Goal: Information Seeking & Learning: Learn about a topic

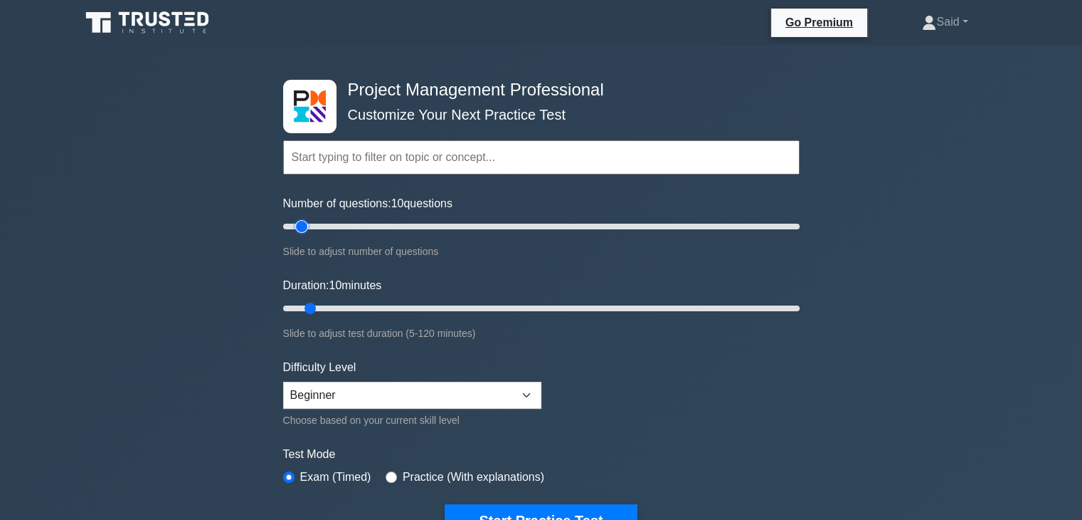
click at [296, 226] on input "Number of questions: 10 questions" at bounding box center [541, 226] width 517 height 17
type input "5"
click at [283, 225] on input "Number of questions: 10 questions" at bounding box center [541, 226] width 517 height 17
type input "5"
click at [290, 306] on input "Duration: 10 minutes" at bounding box center [541, 308] width 517 height 17
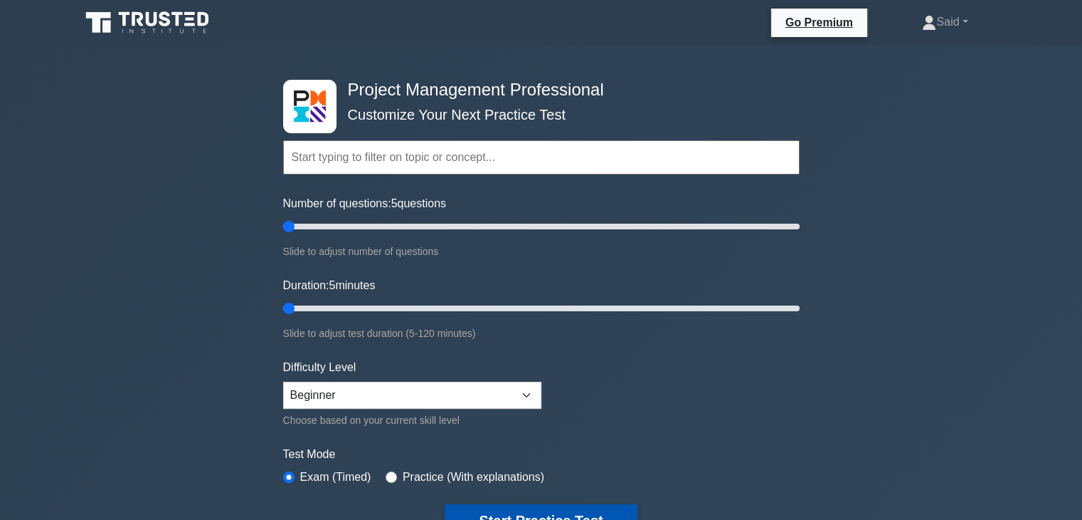
click at [541, 507] on button "Start Practice Test" at bounding box center [541, 520] width 192 height 33
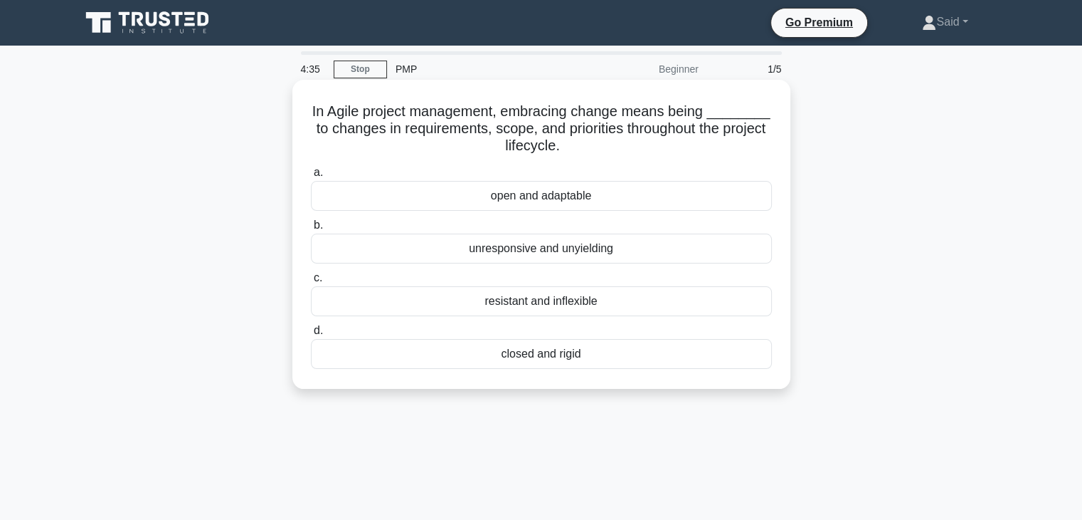
click at [568, 200] on div "open and adaptable" at bounding box center [541, 196] width 461 height 30
click at [311, 177] on input "a. open and adaptable" at bounding box center [311, 172] width 0 height 9
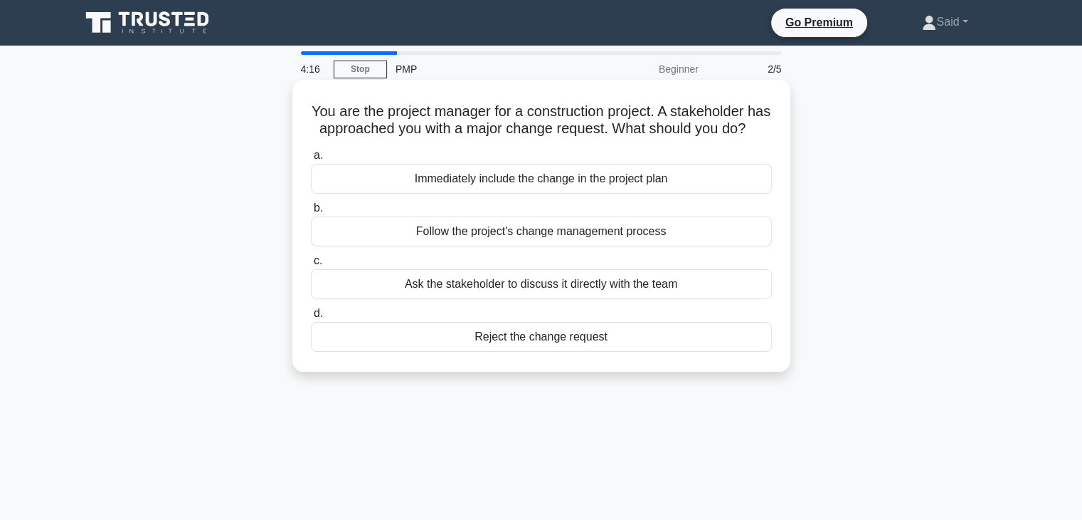
click at [561, 246] on div "Follow the project's change management process" at bounding box center [541, 231] width 461 height 30
click at [311, 213] on input "b. Follow the project's change management process" at bounding box center [311, 208] width 0 height 9
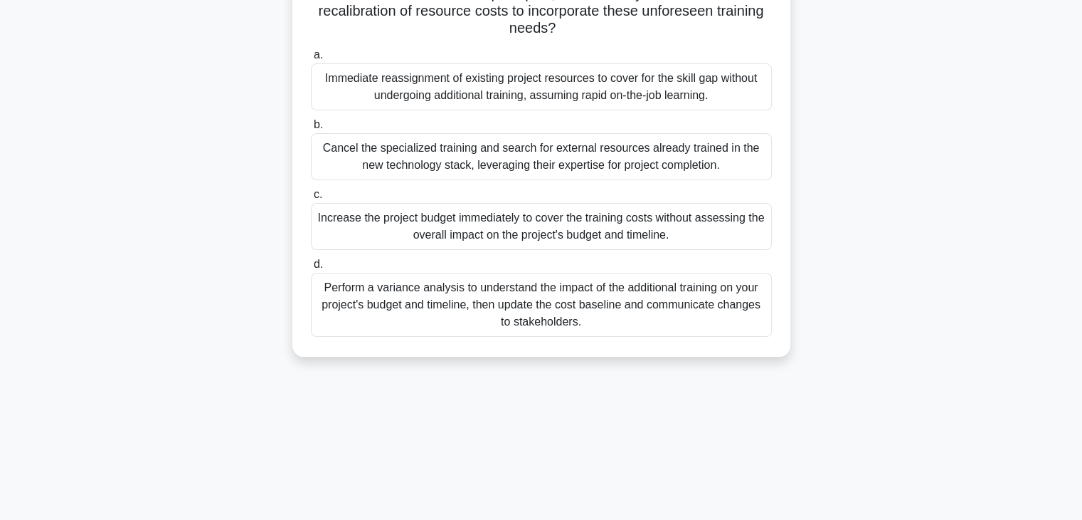
scroll to position [226, 0]
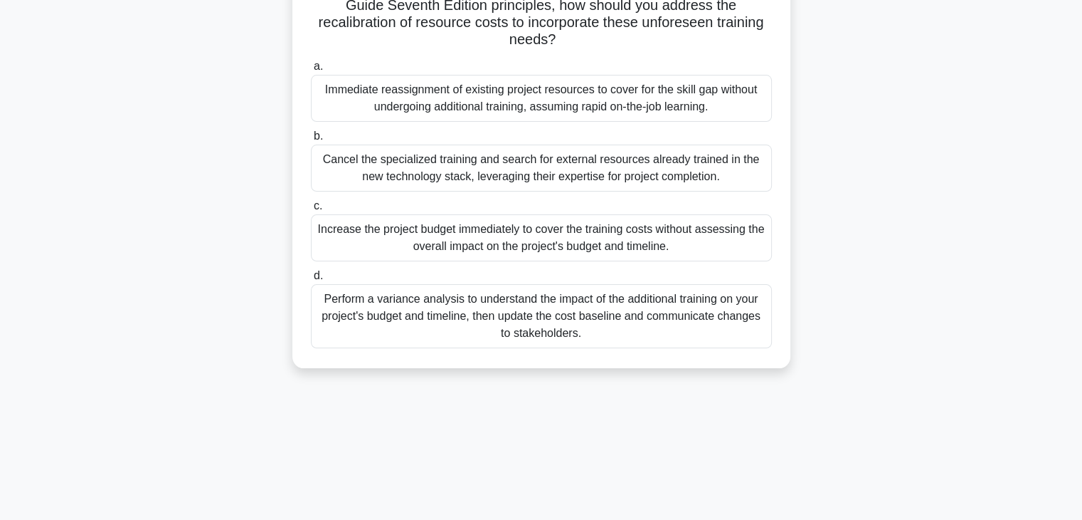
click at [396, 315] on div "Perform a variance analysis to understand the impact of the additional training…" at bounding box center [541, 316] width 461 height 64
click at [311, 280] on input "d. Perform a variance analysis to understand the impact of the additional train…" at bounding box center [311, 275] width 0 height 9
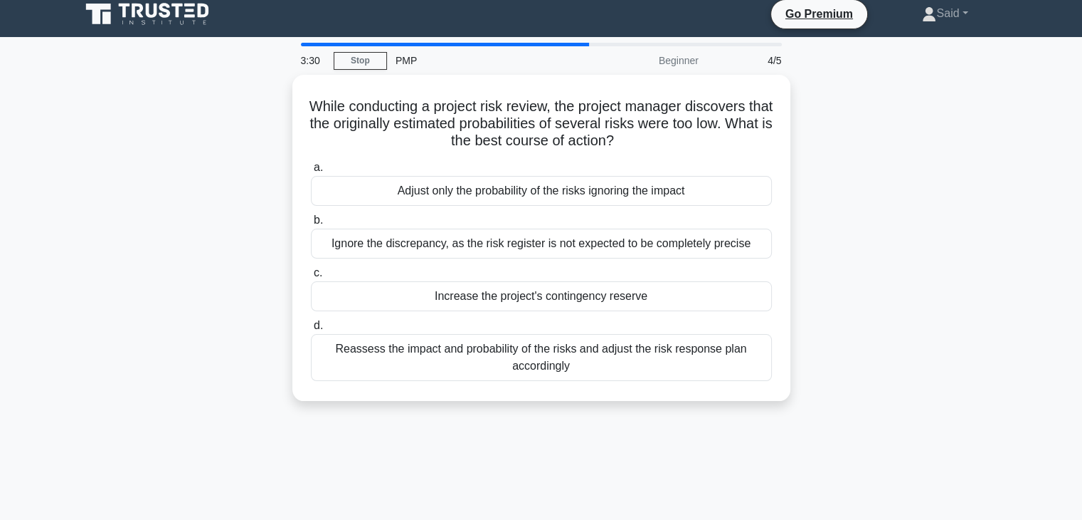
scroll to position [0, 0]
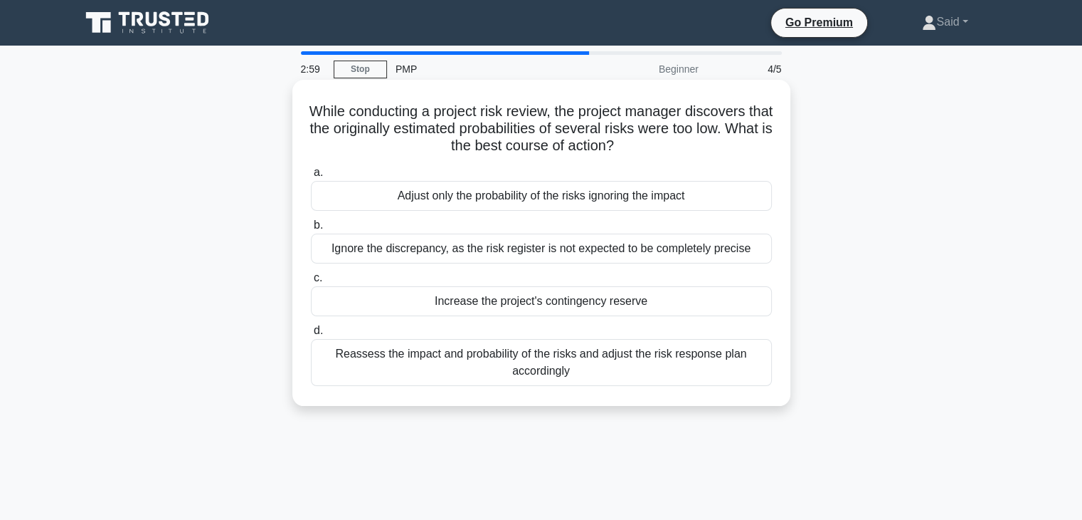
click at [581, 364] on div "Reassess the impact and probability of the risks and adjust the risk response p…" at bounding box center [541, 362] width 461 height 47
click at [311, 335] on input "d. Reassess the impact and probability of the risks and adjust the risk respons…" at bounding box center [311, 330] width 0 height 9
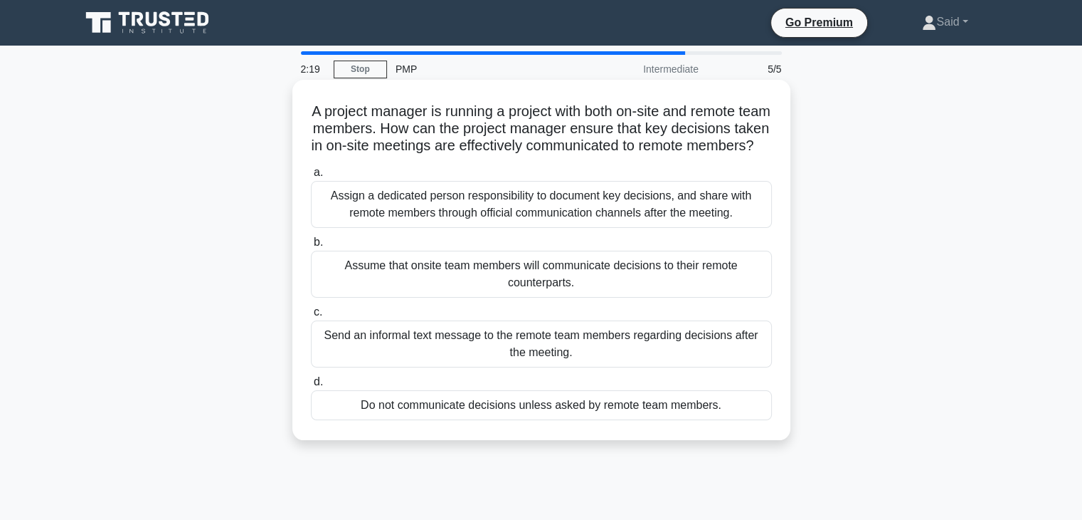
click at [468, 228] on div "Assign a dedicated person responsibility to document key decisions, and share w…" at bounding box center [541, 204] width 461 height 47
click at [311, 177] on input "a. Assign a dedicated person responsibility to document key decisions, and shar…" at bounding box center [311, 172] width 0 height 9
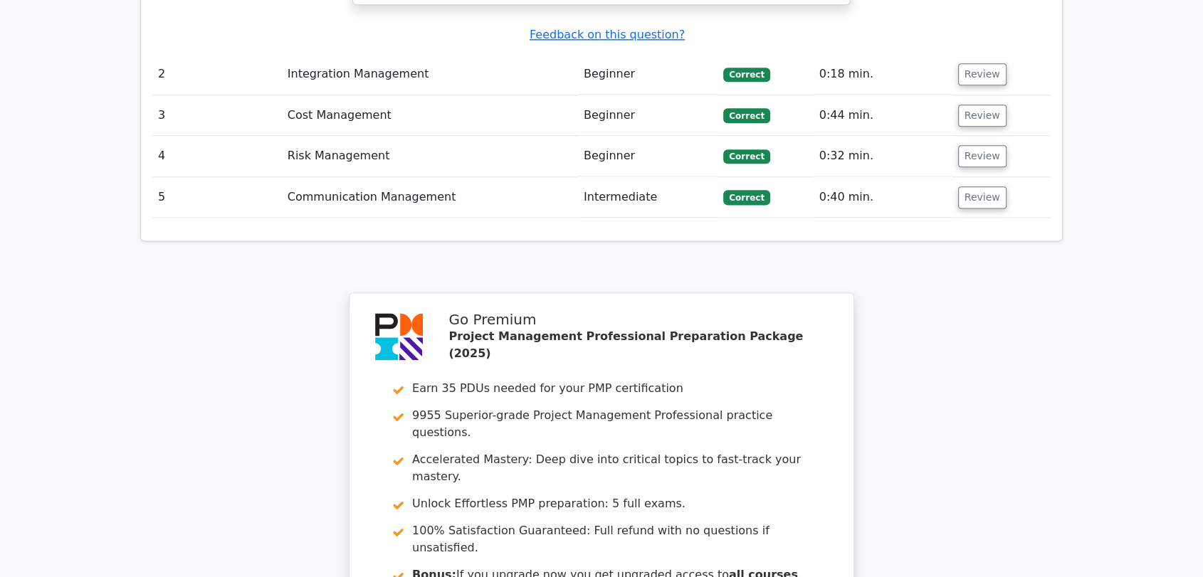
scroll to position [2099, 0]
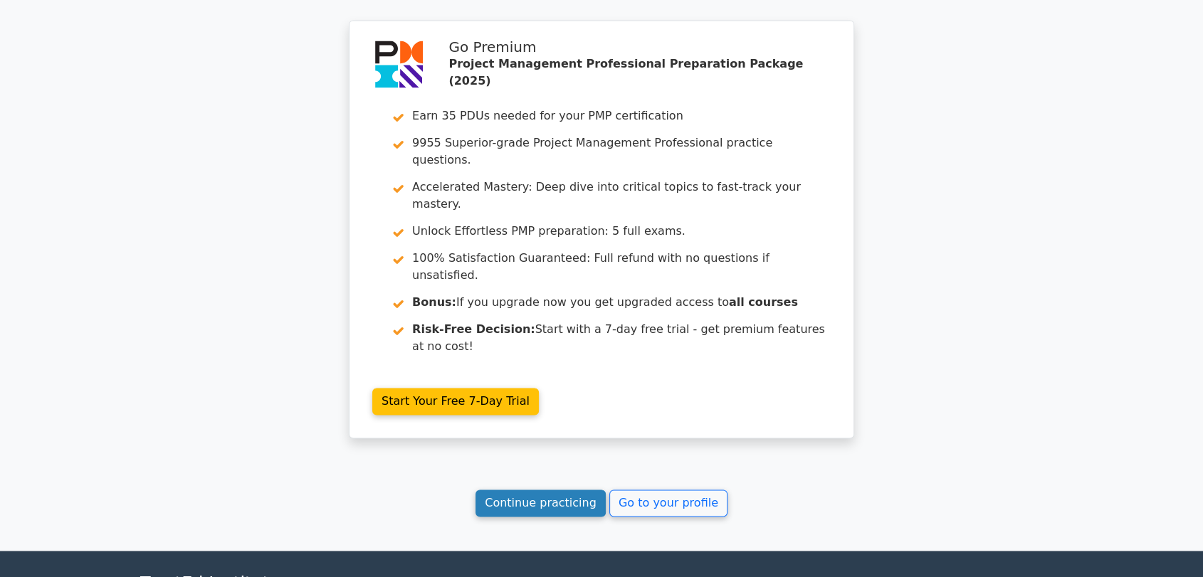
click at [533, 490] on link "Continue practicing" at bounding box center [540, 503] width 130 height 27
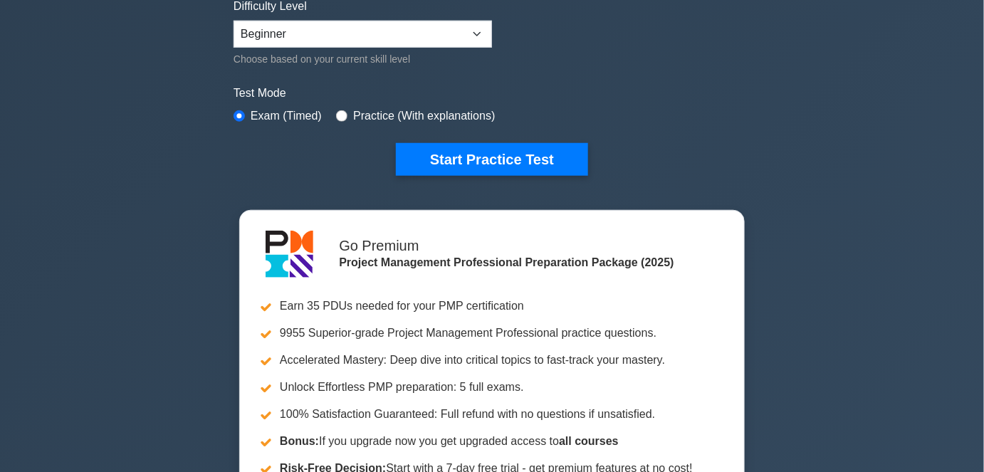
scroll to position [389, 0]
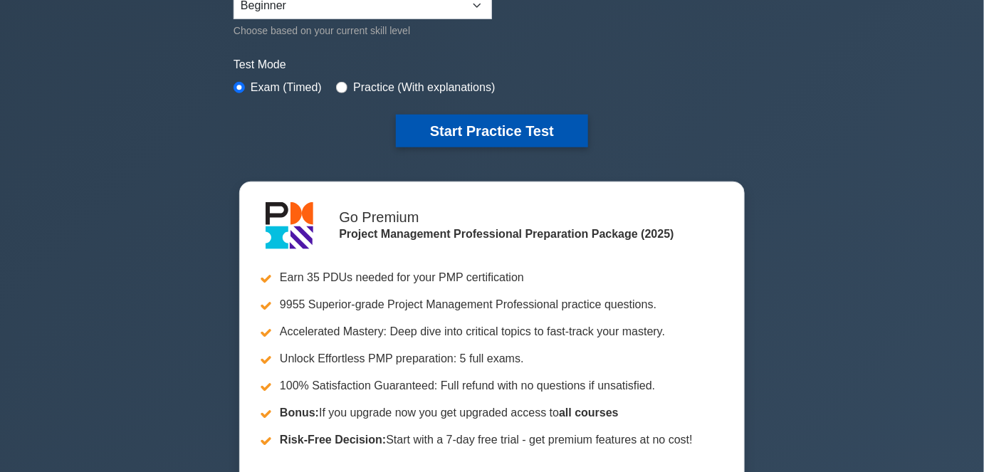
click at [569, 130] on button "Start Practice Test" at bounding box center [492, 131] width 192 height 33
click at [557, 115] on button "Start Practice Test" at bounding box center [492, 131] width 192 height 33
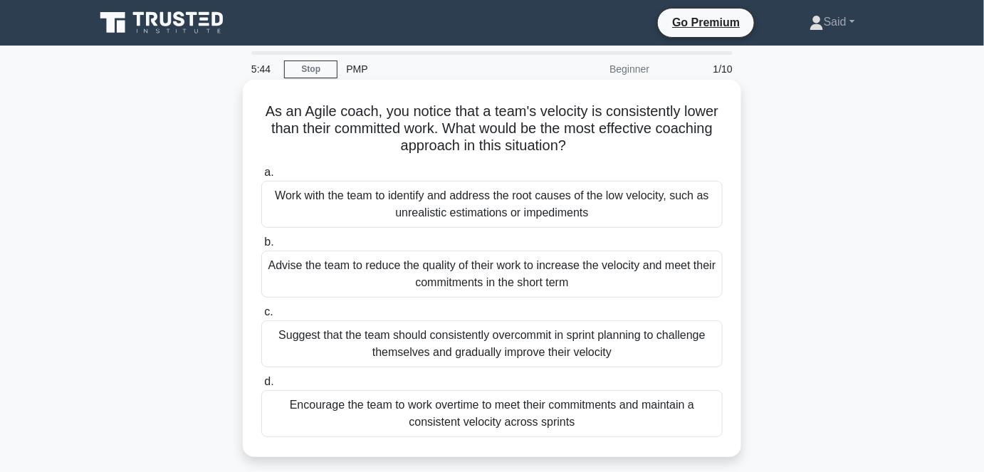
click at [421, 221] on div "Work with the team to identify and address the root causes of the low velocity,…" at bounding box center [491, 204] width 461 height 47
click at [261, 177] on input "a. Work with the team to identify and address the root causes of the low veloci…" at bounding box center [261, 172] width 0 height 9
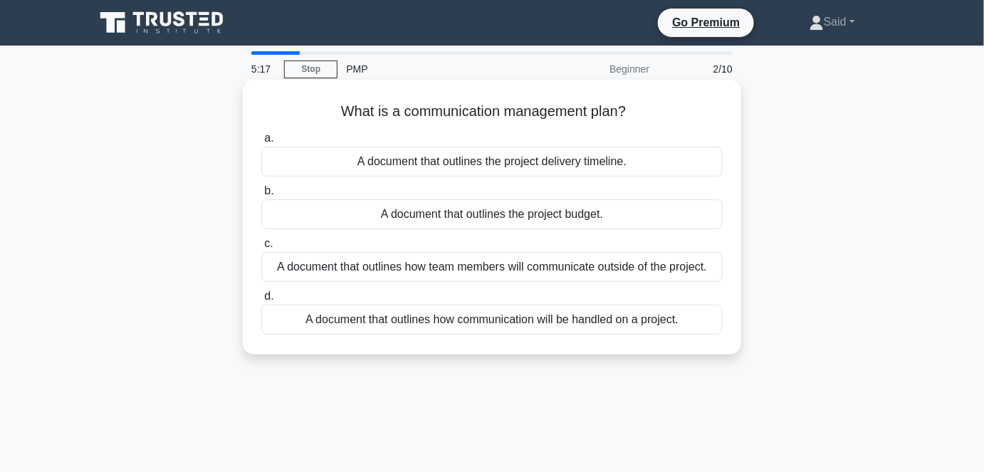
click at [480, 323] on div "A document that outlines how communication will be handled on a project." at bounding box center [491, 320] width 461 height 30
click at [261, 301] on input "d. A document that outlines how communication will be handled on a project." at bounding box center [261, 296] width 0 height 9
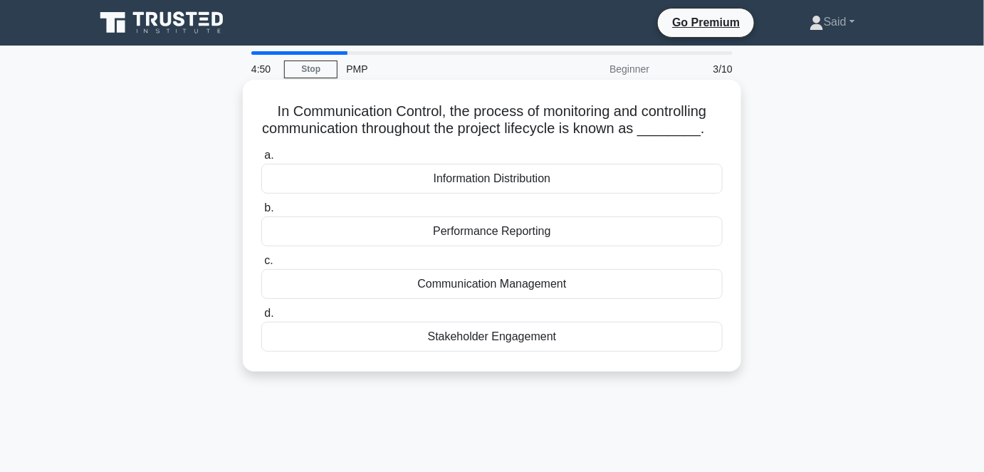
click at [544, 285] on div "Communication Management" at bounding box center [491, 284] width 461 height 30
click at [261, 265] on input "c. Communication Management" at bounding box center [261, 260] width 0 height 9
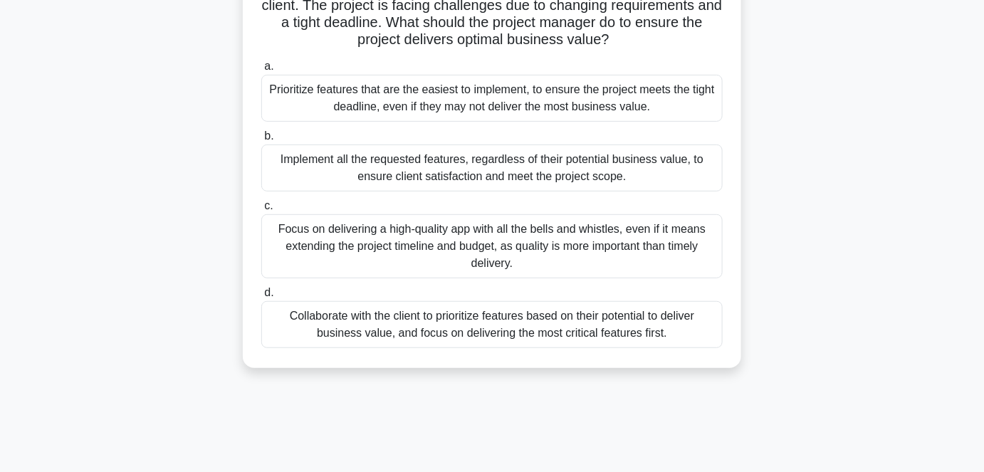
scroll to position [161, 0]
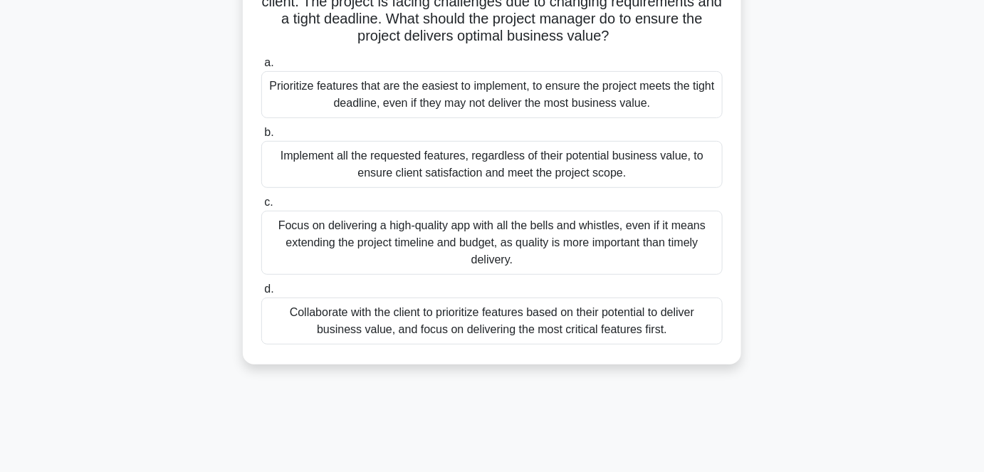
click at [427, 315] on div "Collaborate with the client to prioritize features based on their potential to …" at bounding box center [491, 320] width 461 height 47
click at [261, 294] on input "d. Collaborate with the client to prioritize features based on their potential …" at bounding box center [261, 289] width 0 height 9
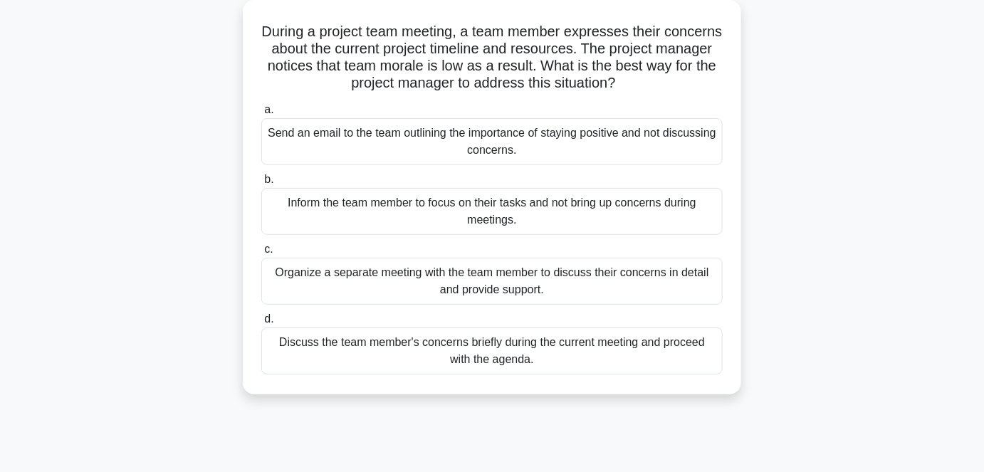
scroll to position [0, 0]
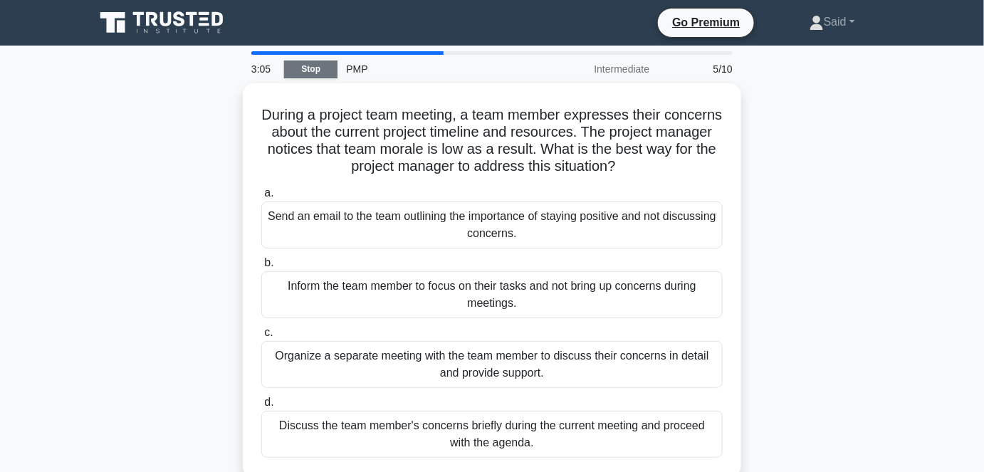
click at [300, 75] on link "Stop" at bounding box center [310, 69] width 53 height 18
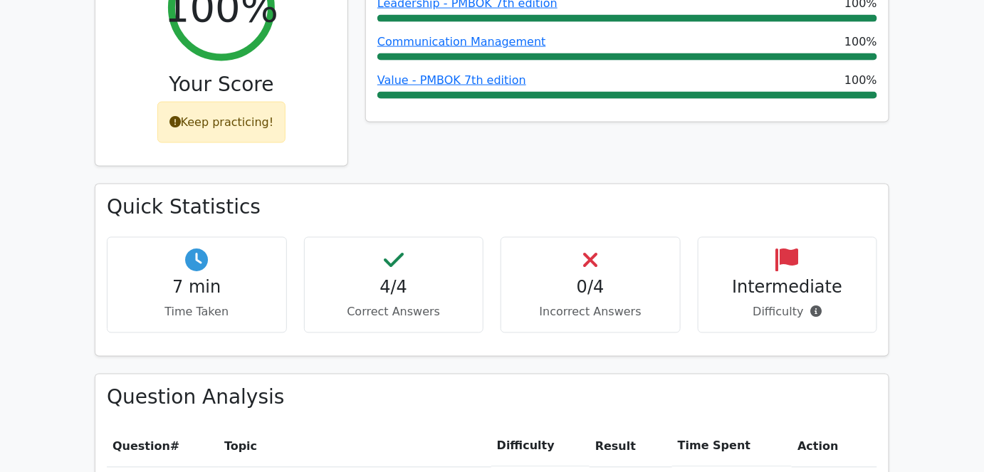
scroll to position [564, 0]
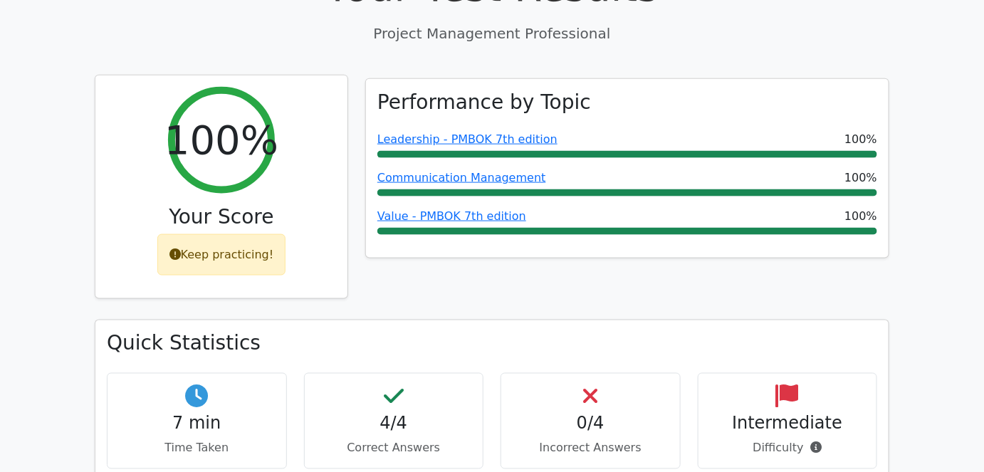
click at [237, 234] on div "Keep practicing!" at bounding box center [221, 254] width 129 height 41
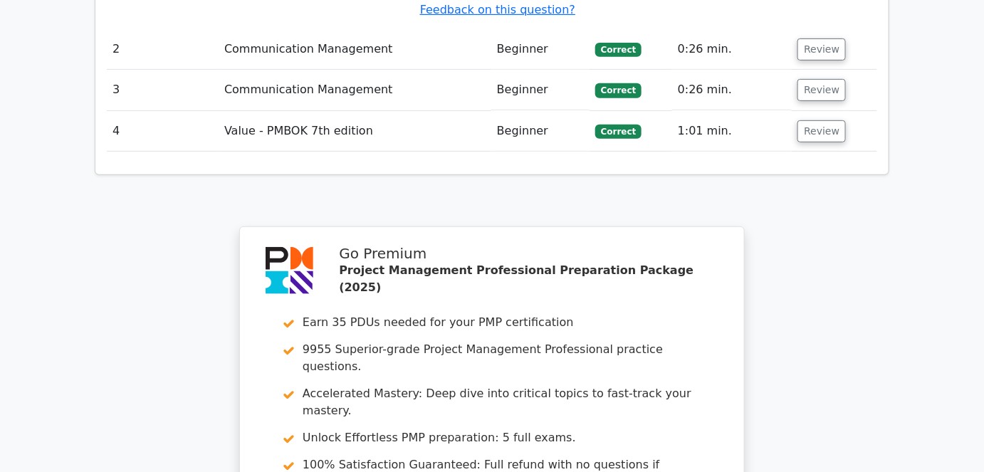
scroll to position [2256, 0]
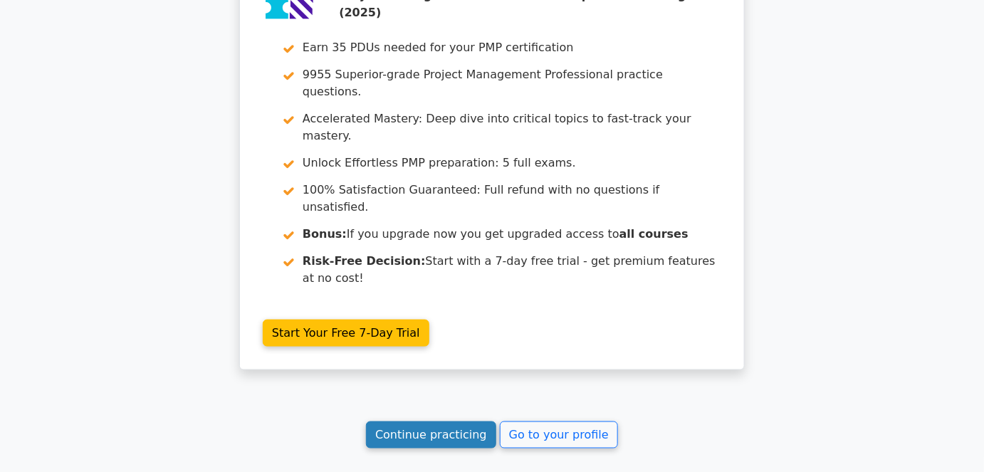
click at [436, 421] on link "Continue practicing" at bounding box center [431, 434] width 130 height 27
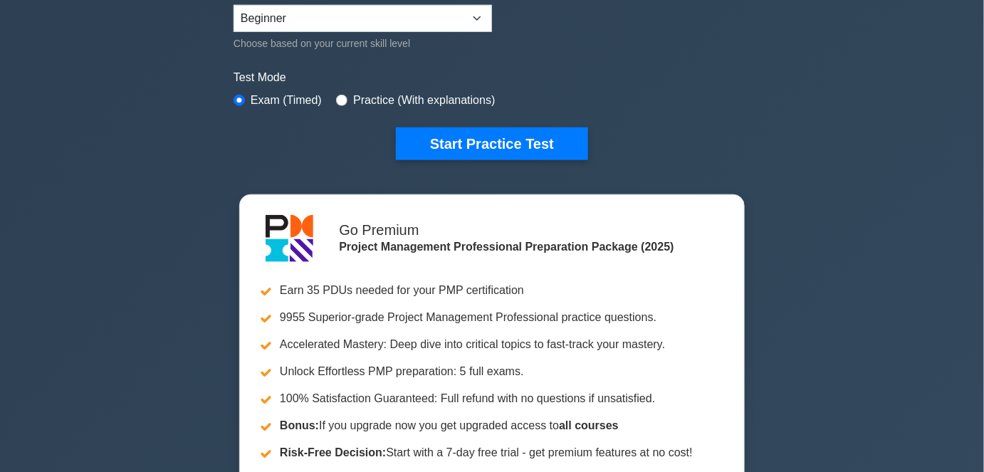
scroll to position [359, 0]
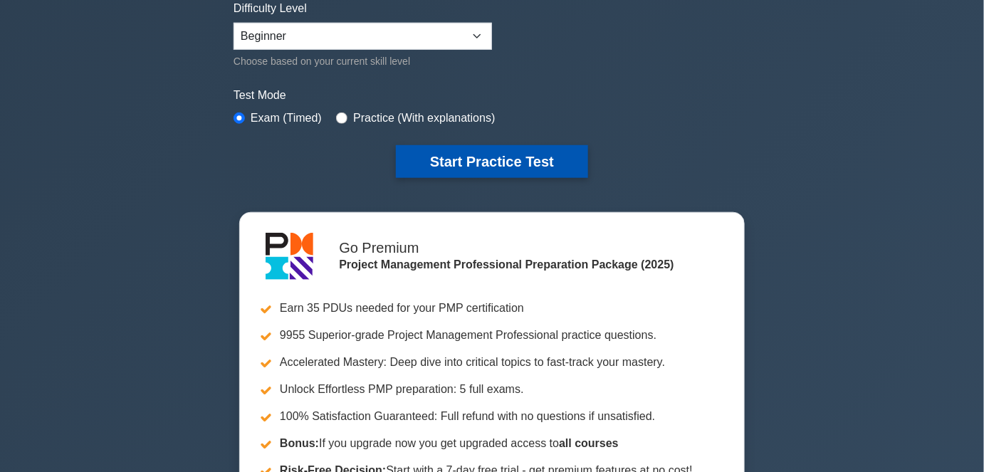
click at [527, 162] on button "Start Practice Test" at bounding box center [492, 161] width 192 height 33
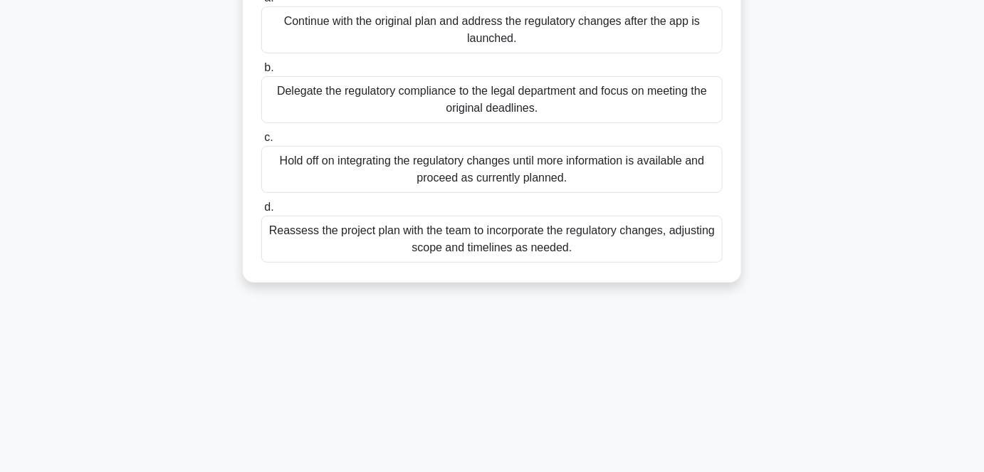
scroll to position [216, 0]
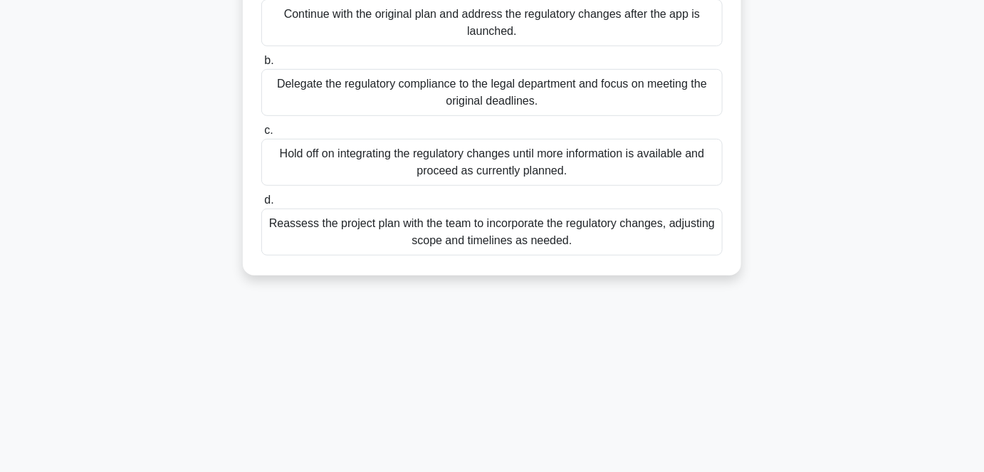
click at [611, 239] on div "Reassess the project plan with the team to incorporate the regulatory changes, …" at bounding box center [491, 232] width 461 height 47
click at [261, 205] on input "d. Reassess the project plan with the team to incorporate the regulatory change…" at bounding box center [261, 200] width 0 height 9
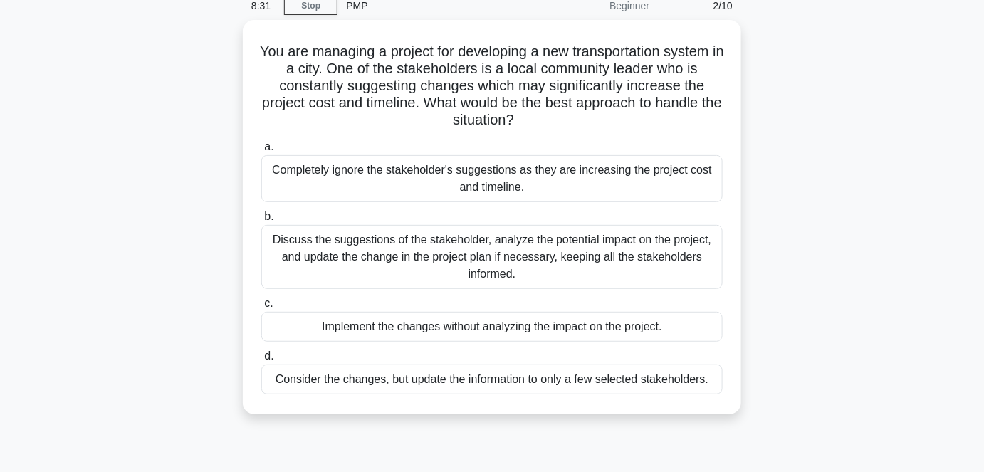
scroll to position [43, 0]
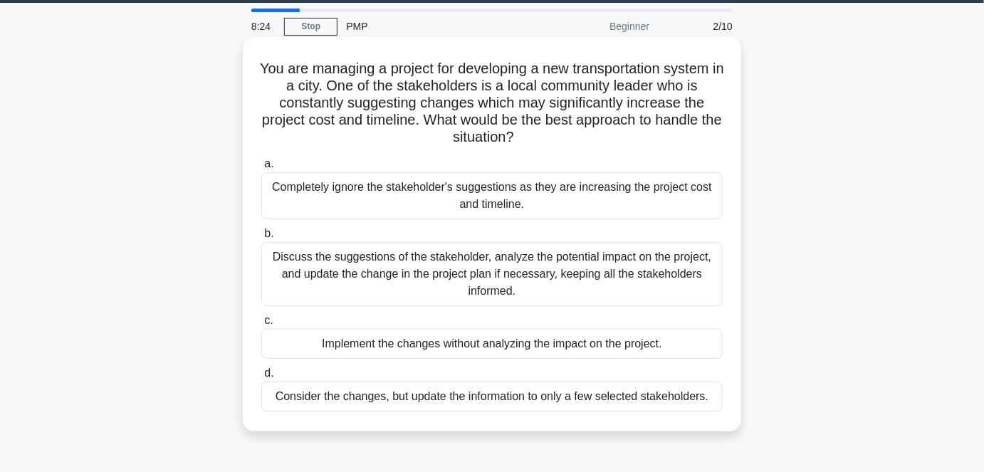
click at [577, 265] on div "Discuss the suggestions of the stakeholder, analyze the potential impact on the…" at bounding box center [491, 274] width 461 height 64
click at [261, 238] on input "b. Discuss the suggestions of the stakeholder, analyze the potential impact on …" at bounding box center [261, 233] width 0 height 9
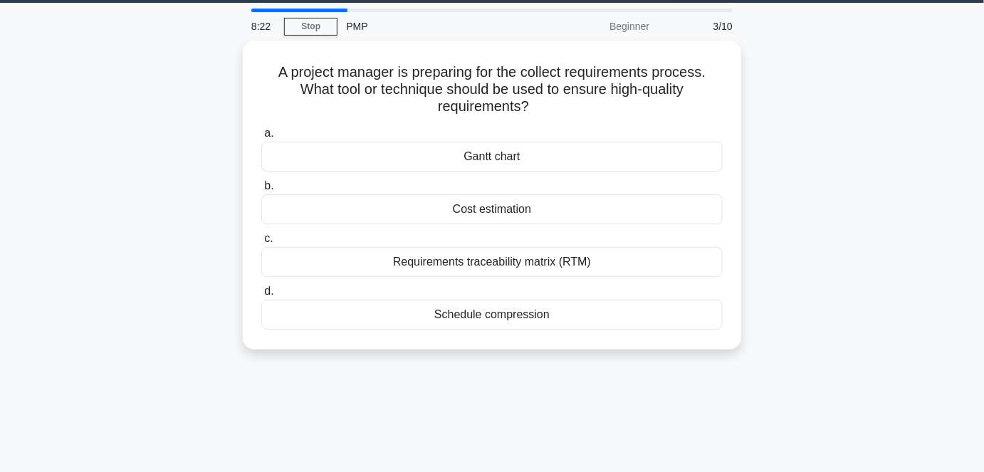
scroll to position [0, 0]
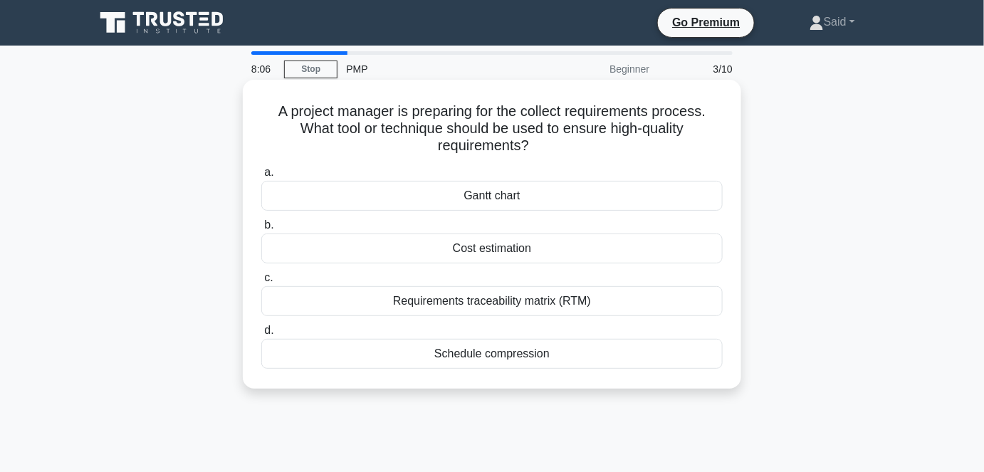
click at [554, 293] on div "Requirements traceability matrix (RTM)" at bounding box center [491, 301] width 461 height 30
click at [261, 283] on input "c. Requirements traceability matrix (RTM)" at bounding box center [261, 277] width 0 height 9
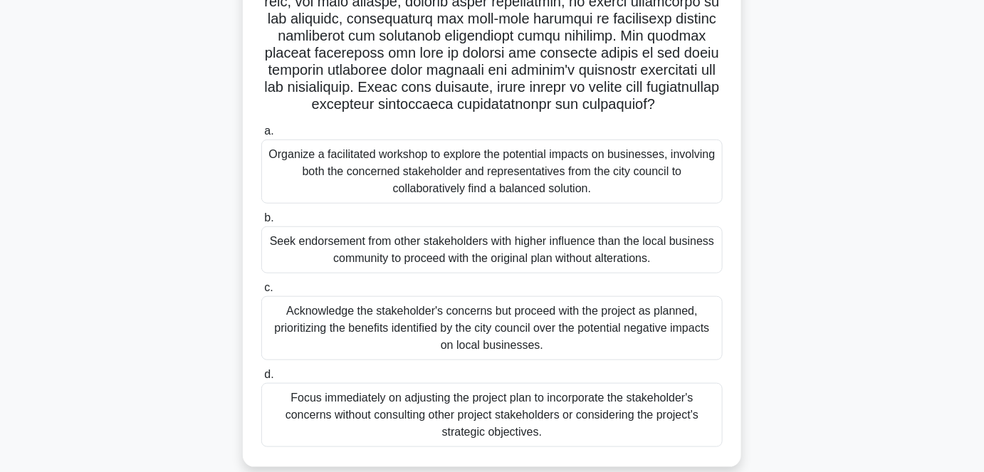
scroll to position [318, 0]
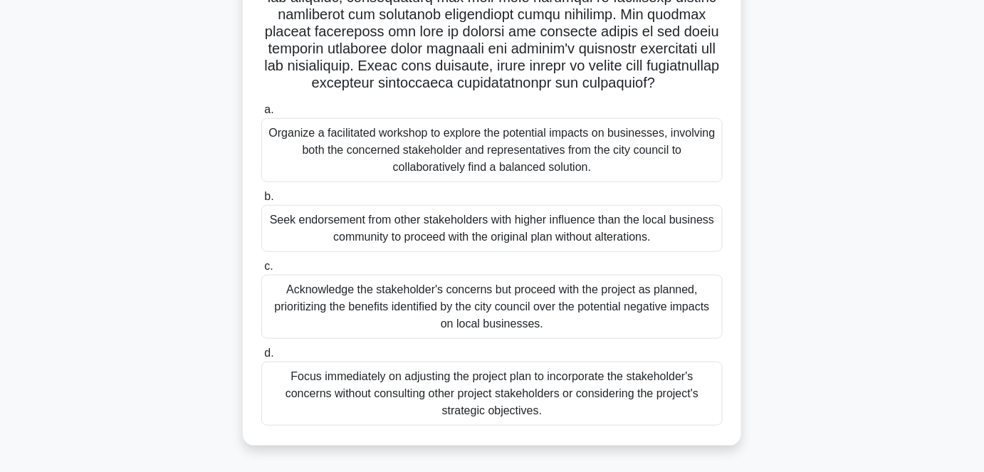
click at [531, 159] on div "Organize a facilitated workshop to explore the potential impacts on businesses,…" at bounding box center [491, 150] width 461 height 64
click at [261, 115] on input "a. Organize a facilitated workshop to explore the potential impacts on business…" at bounding box center [261, 109] width 0 height 9
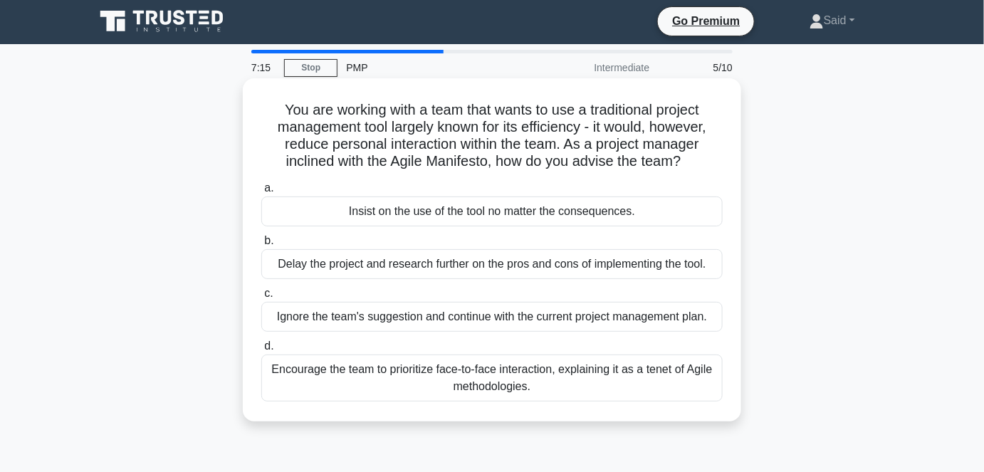
scroll to position [0, 0]
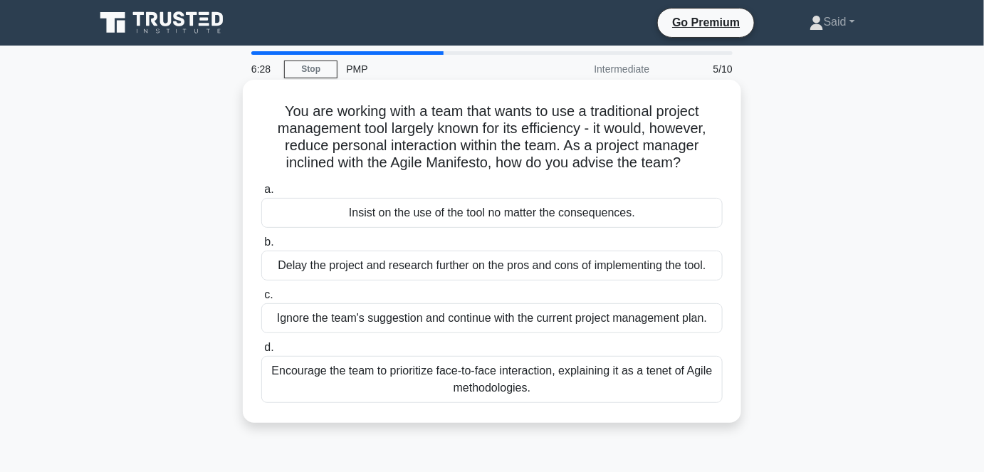
click at [643, 381] on div "Encourage the team to prioritize face-to-face interaction, explaining it as a t…" at bounding box center [491, 379] width 461 height 47
click at [261, 352] on input "d. Encourage the team to prioritize face-to-face interaction, explaining it as …" at bounding box center [261, 347] width 0 height 9
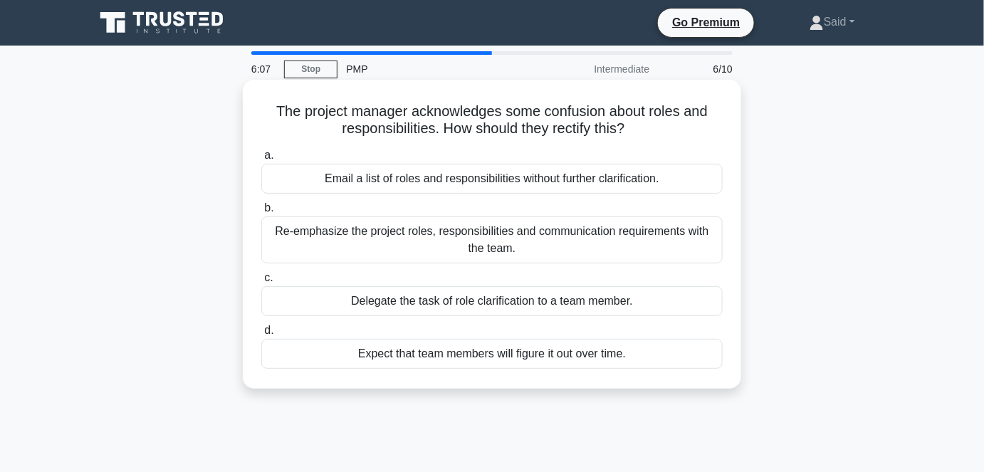
click at [693, 241] on div "Re-emphasize the project roles, responsibilities and communication requirements…" at bounding box center [491, 239] width 461 height 47
click at [261, 213] on input "b. Re-emphasize the project roles, responsibilities and communication requireme…" at bounding box center [261, 208] width 0 height 9
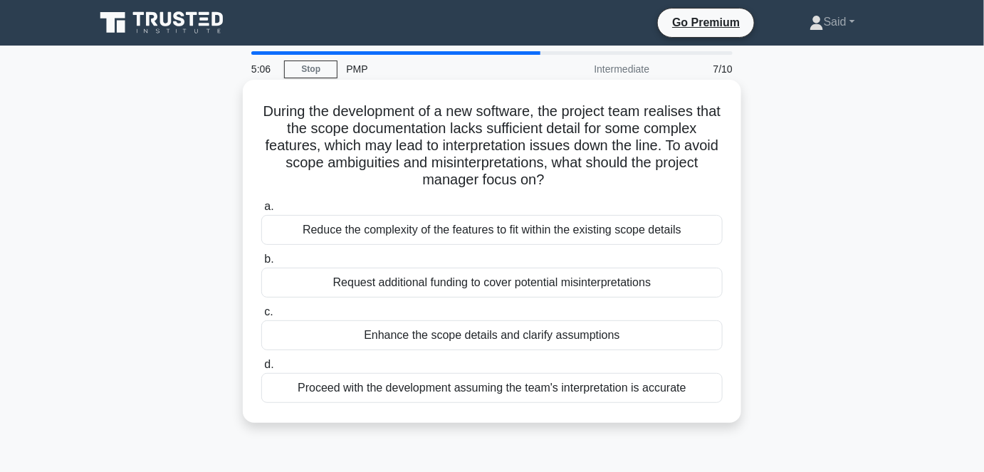
click at [583, 334] on div "Enhance the scope details and clarify assumptions" at bounding box center [491, 335] width 461 height 30
click at [261, 317] on input "c. Enhance the scope details and clarify assumptions" at bounding box center [261, 311] width 0 height 9
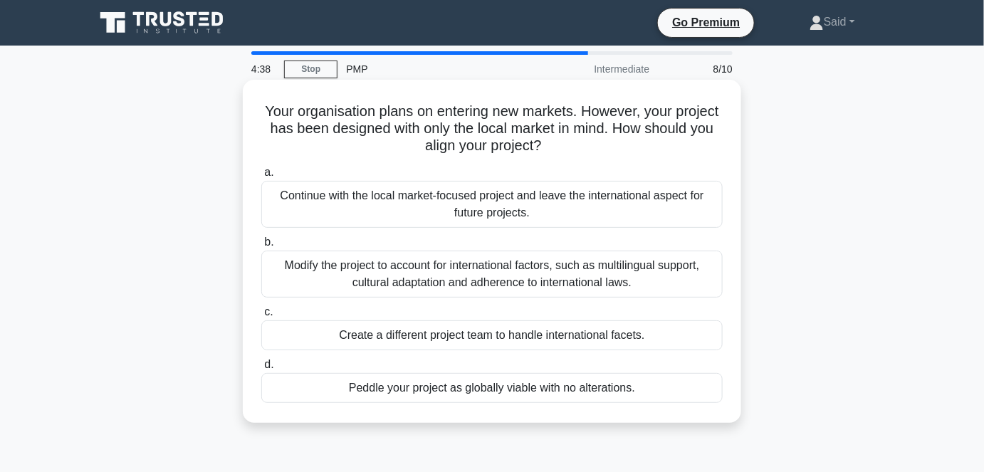
click at [677, 262] on div "Modify the project to account for international factors, such as multilingual s…" at bounding box center [491, 274] width 461 height 47
click at [261, 247] on input "b. Modify the project to account for international factors, such as multilingua…" at bounding box center [261, 242] width 0 height 9
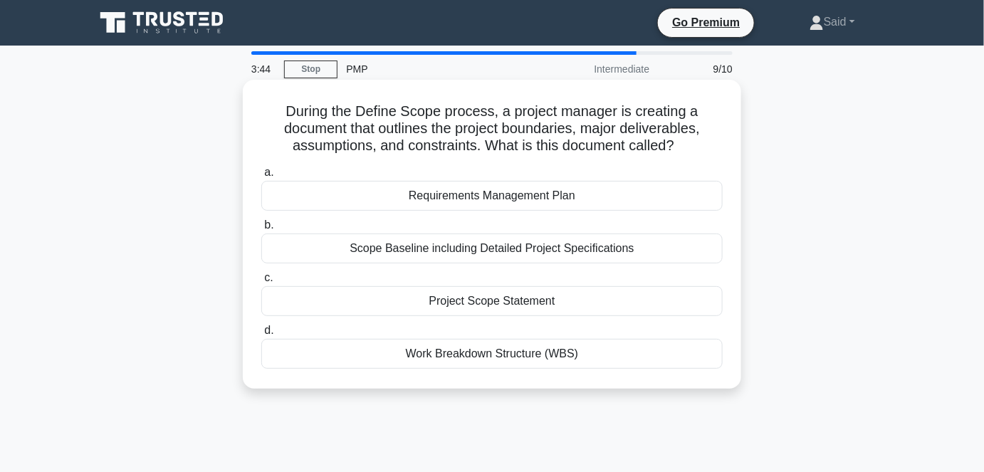
click at [547, 199] on div "Requirements Management Plan" at bounding box center [491, 196] width 461 height 30
click at [261, 177] on input "a. Requirements Management Plan" at bounding box center [261, 172] width 0 height 9
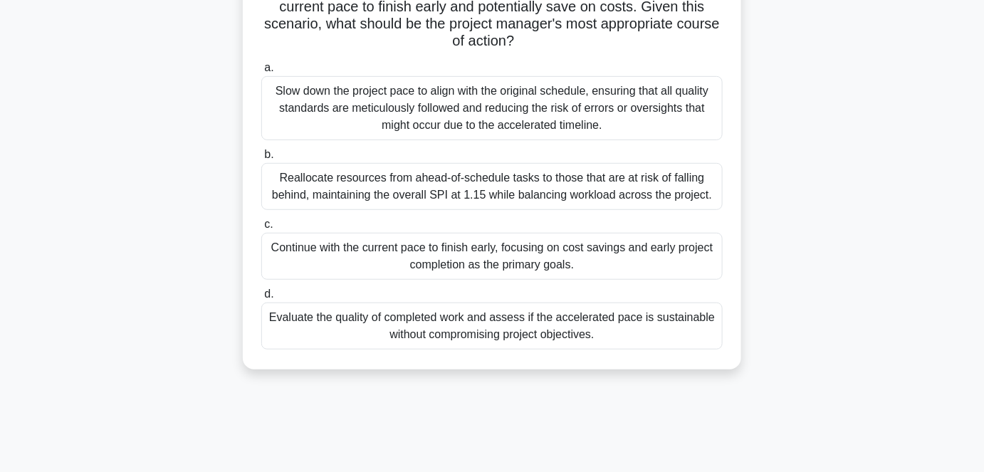
scroll to position [194, 0]
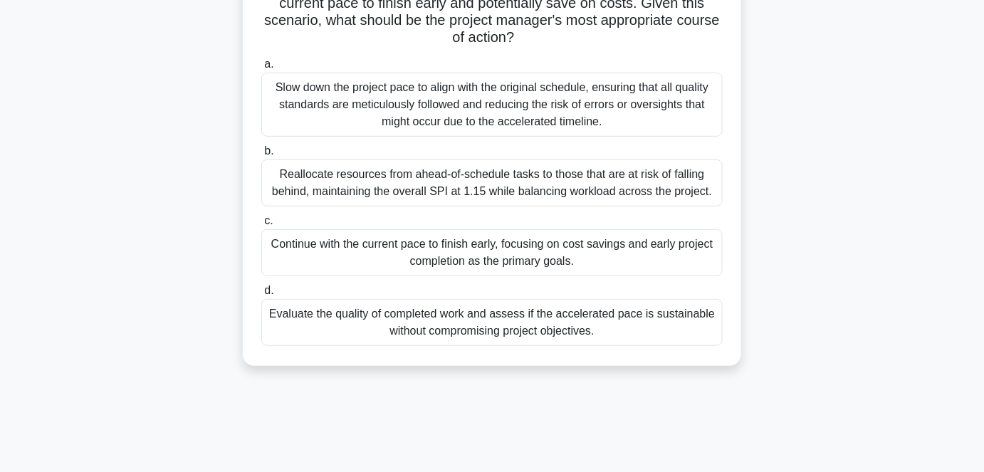
click at [571, 321] on div "Evaluate the quality of completed work and assess if the accelerated pace is su…" at bounding box center [491, 322] width 461 height 47
click at [261, 295] on input "d. Evaluate the quality of completed work and assess if the accelerated pace is…" at bounding box center [261, 290] width 0 height 9
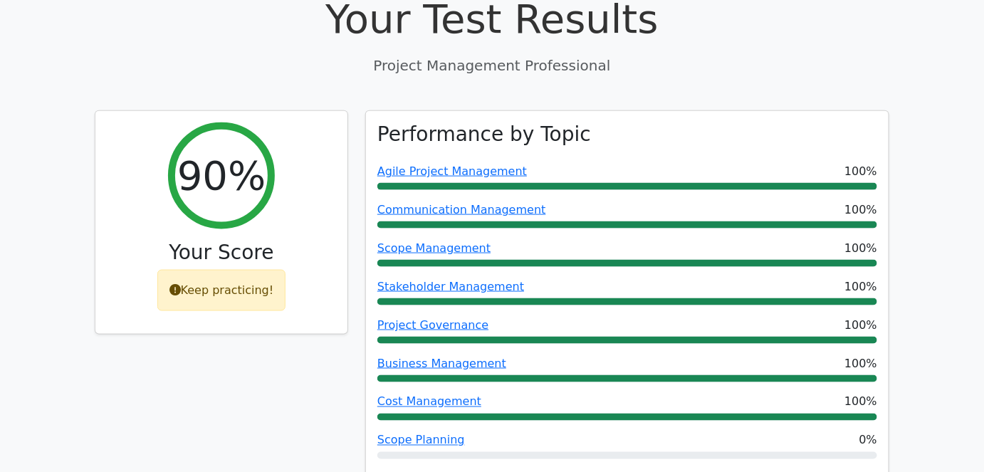
scroll to position [528, 0]
